Goal: Information Seeking & Learning: Learn about a topic

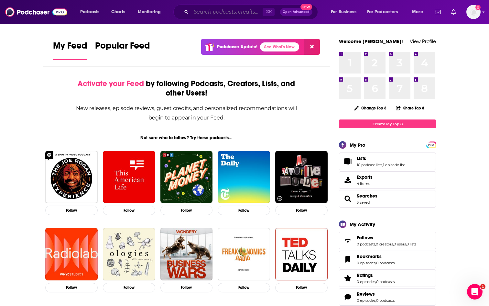
click at [234, 14] on input "Search podcasts, credits, & more..." at bounding box center [226, 12] width 71 height 10
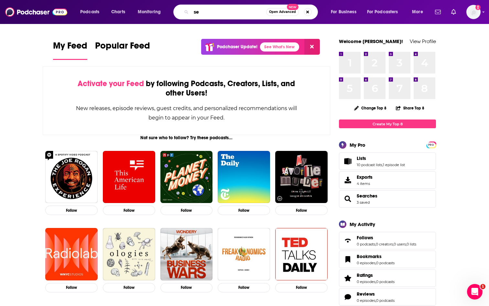
type input "s"
type input "mixed signals"
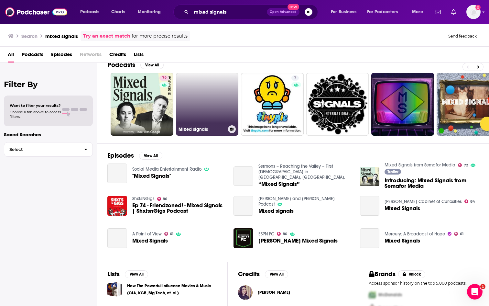
scroll to position [4, 0]
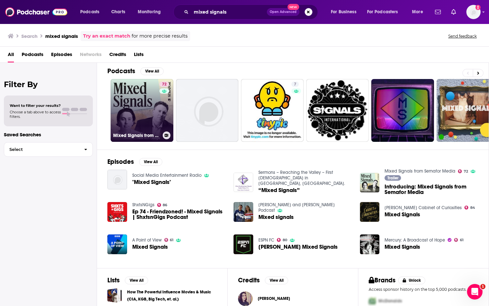
click at [156, 116] on link "72 Mixed Signals from Semafor Media" at bounding box center [142, 110] width 63 height 63
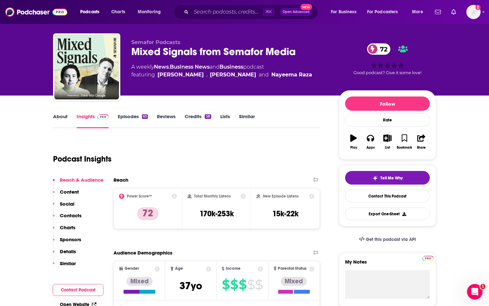
scroll to position [17, 0]
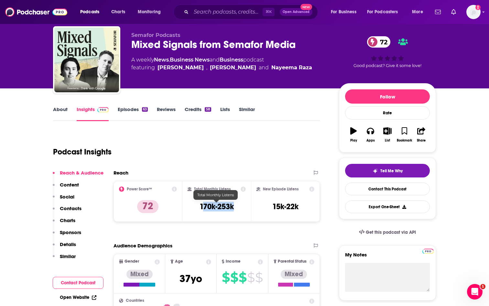
drag, startPoint x: 241, startPoint y: 207, endPoint x: 201, endPoint y: 207, distance: 39.8
click at [201, 207] on div "Total Monthly Listens 170k-253k" at bounding box center [217, 201] width 59 height 30
click at [201, 207] on h3 "170k-253k" at bounding box center [217, 206] width 34 height 10
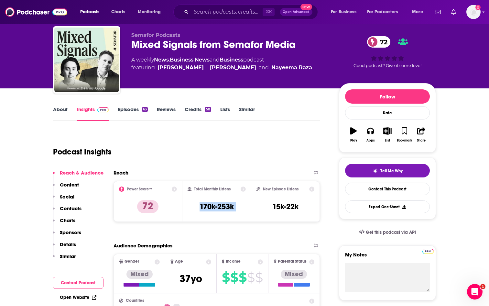
scroll to position [0, 0]
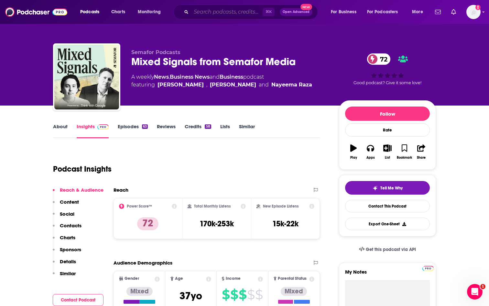
click at [211, 11] on input "Search podcasts, credits, & more..." at bounding box center [226, 12] width 71 height 10
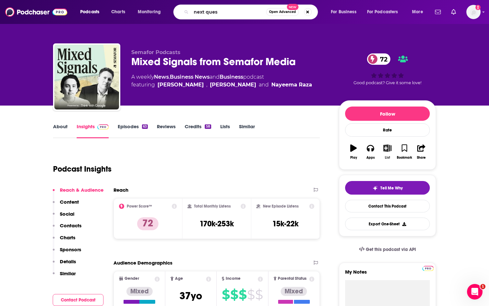
click at [386, 152] on button "List" at bounding box center [387, 151] width 17 height 23
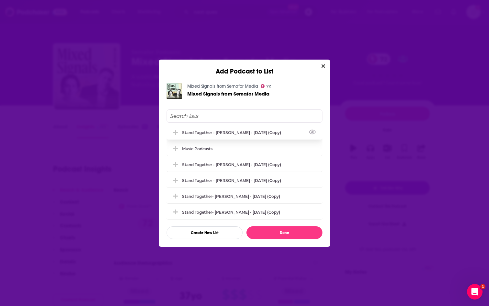
scroll to position [36, 0]
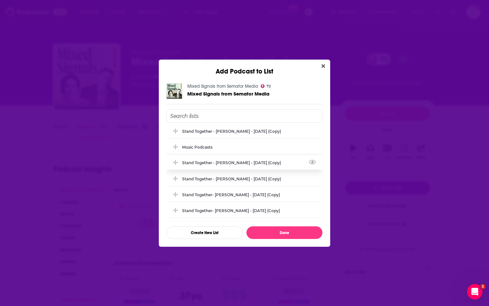
click at [251, 165] on div "Stand Together - [PERSON_NAME] - [DATE] (Copy)" at bounding box center [245, 162] width 156 height 14
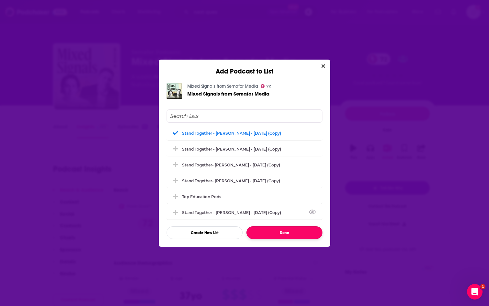
click at [276, 234] on button "Done" at bounding box center [284, 232] width 76 height 13
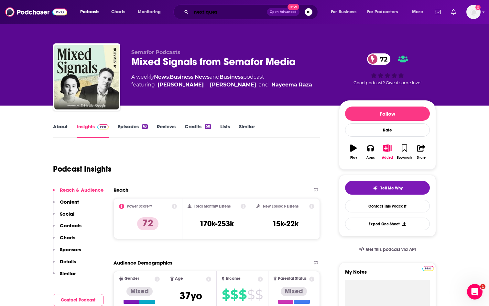
click at [240, 11] on input "next ques" at bounding box center [229, 12] width 76 height 10
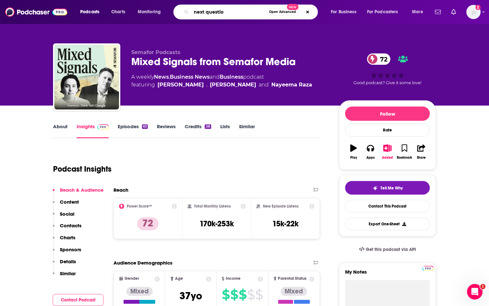
type input "next question"
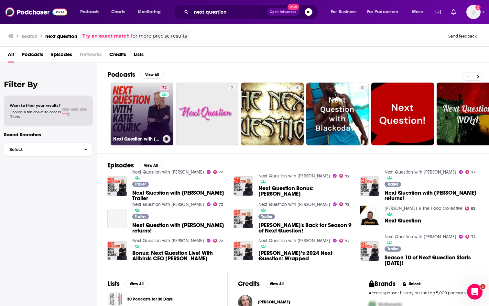
click at [150, 113] on link "72 Next Question with [PERSON_NAME]" at bounding box center [142, 113] width 63 height 63
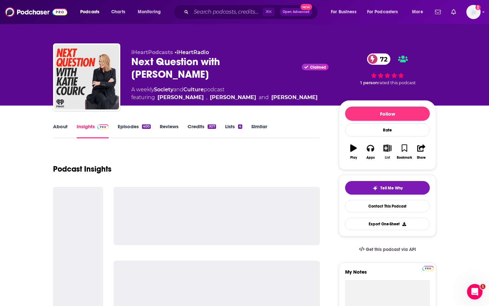
click at [388, 152] on button "List" at bounding box center [387, 151] width 17 height 23
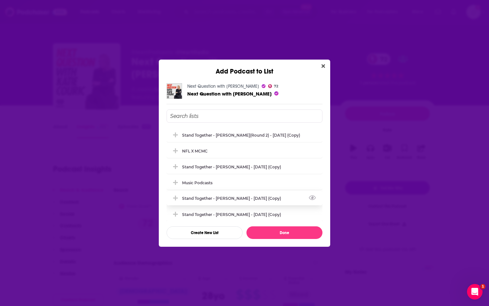
click at [276, 201] on div "Stand Together - [PERSON_NAME] - [DATE] (Copy)" at bounding box center [245, 198] width 156 height 14
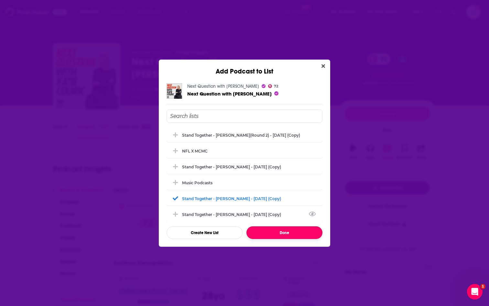
click at [275, 229] on button "Done" at bounding box center [284, 232] width 76 height 13
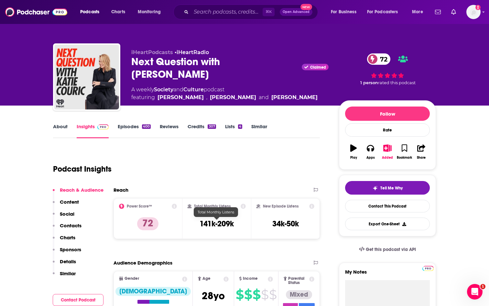
click at [219, 224] on h3 "141k-209k" at bounding box center [217, 224] width 34 height 10
copy div "141k-209k"
click at [217, 13] on input "Search podcasts, credits, & more..." at bounding box center [226, 12] width 71 height 10
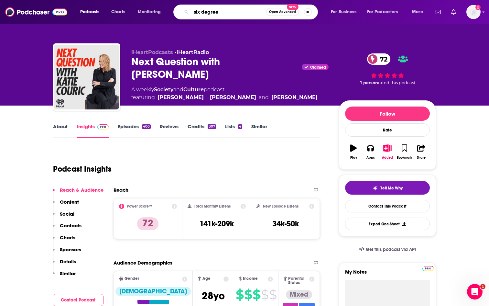
type input "six degrees"
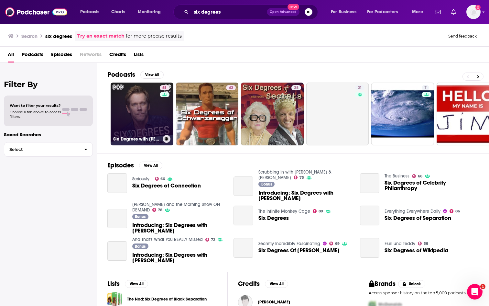
click at [138, 118] on link "51 Six Degrees with [PERSON_NAME]" at bounding box center [142, 113] width 63 height 63
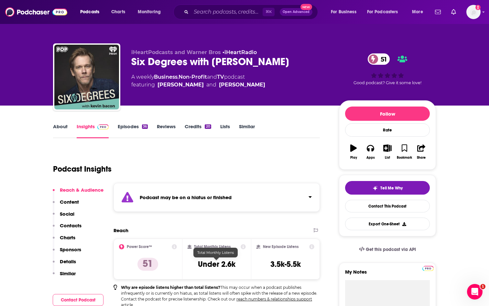
click at [216, 259] on div at bounding box center [216, 257] width 5 height 5
click at [216, 259] on h3 "Under 2.6k" at bounding box center [217, 264] width 38 height 10
